Goal: Task Accomplishment & Management: Manage account settings

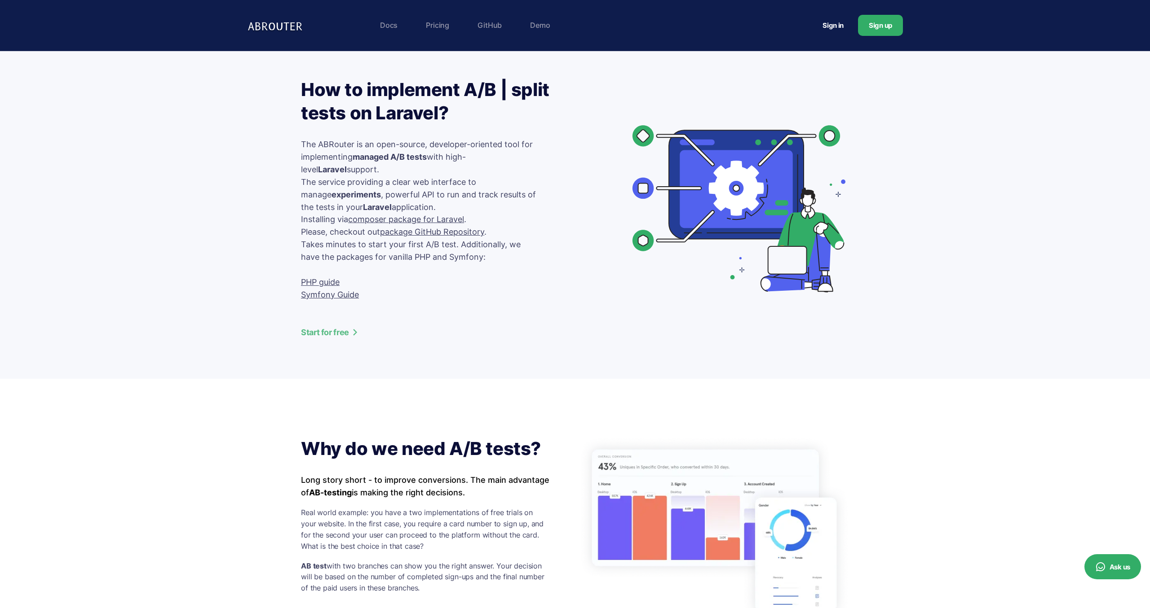
click at [829, 33] on link "Sign in" at bounding box center [832, 25] width 43 height 17
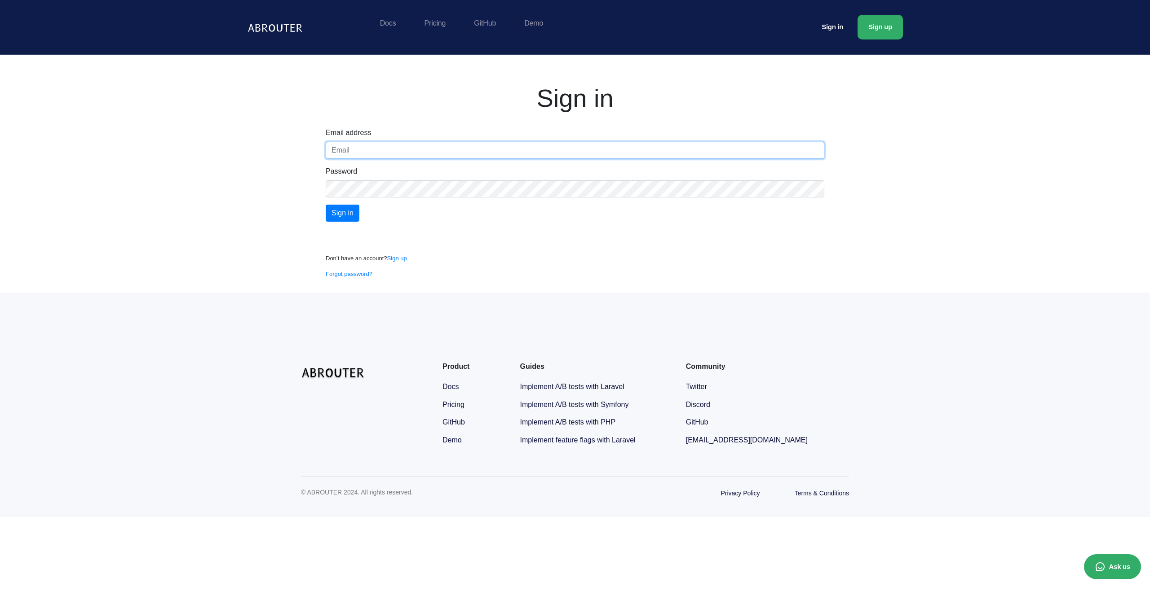
click at [367, 154] on input "text" at bounding box center [575, 150] width 498 height 17
click at [368, 154] on input "text" at bounding box center [575, 150] width 498 height 17
click at [371, 154] on input "text" at bounding box center [575, 150] width 498 height 17
drag, startPoint x: 373, startPoint y: 154, endPoint x: 377, endPoint y: 159, distance: 6.7
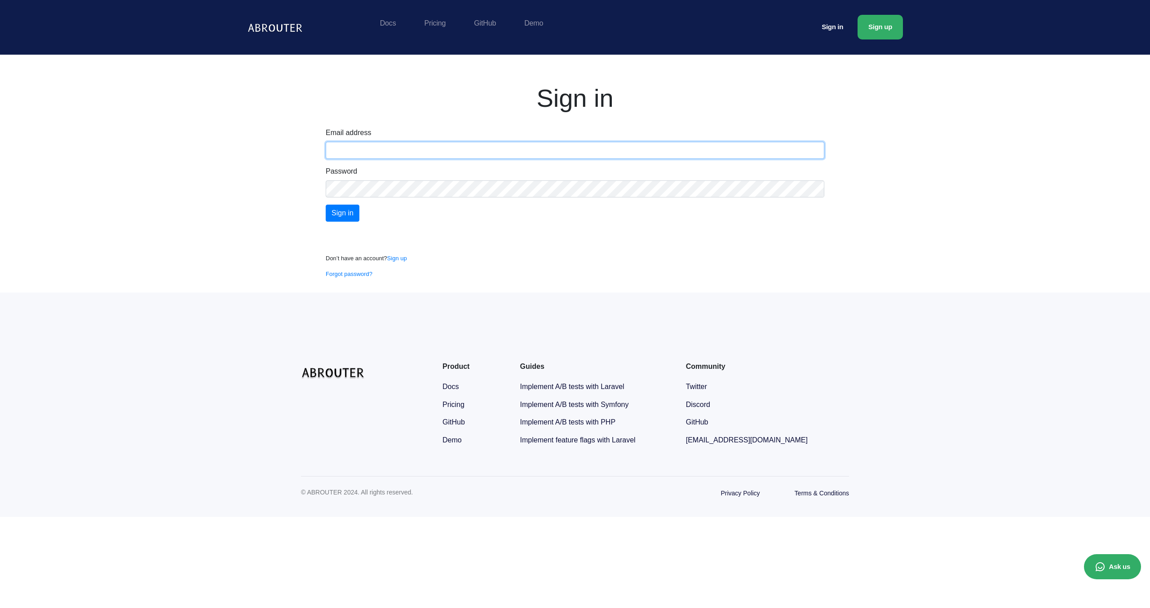
click at [376, 155] on input "text" at bounding box center [575, 150] width 498 height 17
click at [420, 201] on form "Email address Password Sign in" at bounding box center [575, 175] width 498 height 94
click at [388, 22] on link "Docs" at bounding box center [387, 23] width 25 height 17
